Goal: Complete application form

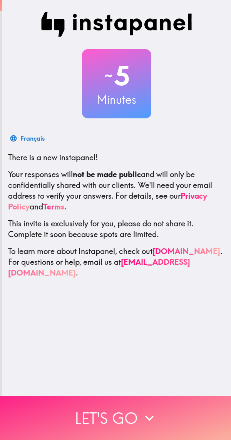
click at [73, 411] on button "Let's go" at bounding box center [115, 418] width 231 height 44
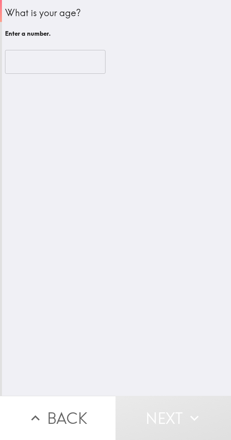
click at [40, 67] on input "number" at bounding box center [55, 62] width 100 height 24
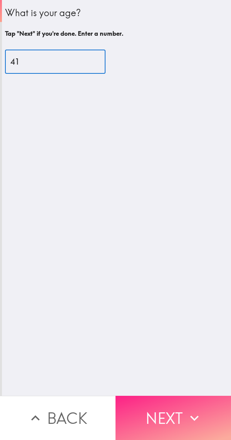
type input "41"
click at [165, 404] on button "Next" at bounding box center [172, 418] width 115 height 44
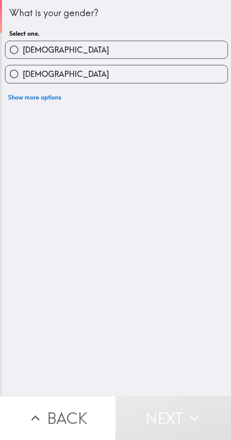
click at [19, 50] on input "[DEMOGRAPHIC_DATA]" at bounding box center [13, 49] width 17 height 17
radio input "true"
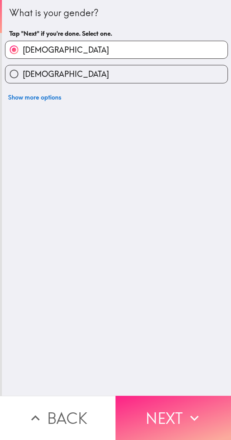
click at [158, 413] on button "Next" at bounding box center [172, 418] width 115 height 44
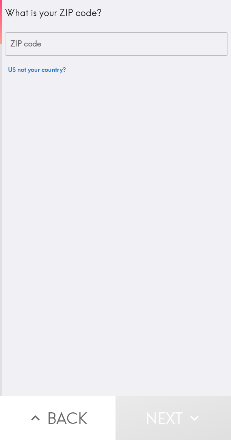
click at [43, 46] on input "ZIP code" at bounding box center [116, 44] width 223 height 24
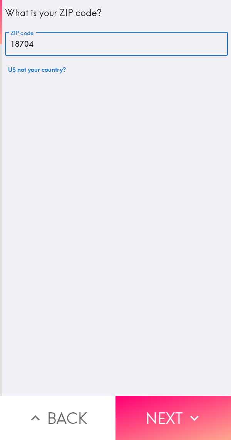
type input "18704"
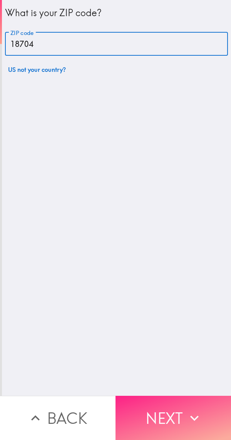
click at [156, 407] on button "Next" at bounding box center [172, 418] width 115 height 44
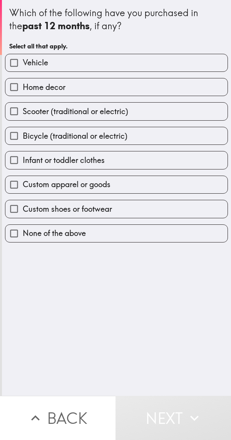
click at [19, 65] on input "Vehicle" at bounding box center [13, 62] width 17 height 17
checkbox input "true"
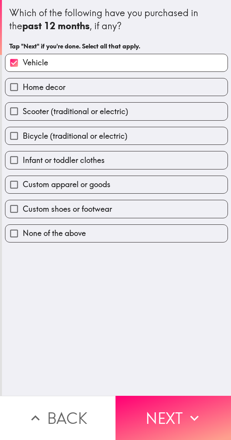
click at [15, 113] on input "Scooter (traditional or electric)" at bounding box center [13, 111] width 17 height 17
checkbox input "true"
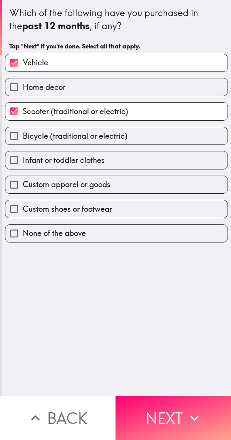
click at [15, 136] on input "Bicycle (traditional or electric)" at bounding box center [13, 135] width 17 height 17
checkbox input "true"
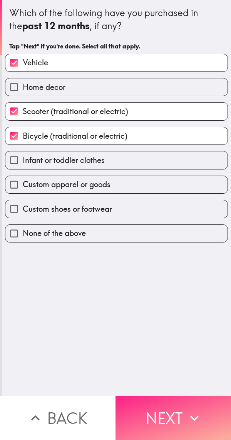
click at [155, 411] on button "Next" at bounding box center [172, 418] width 115 height 44
